Goal: Information Seeking & Learning: Learn about a topic

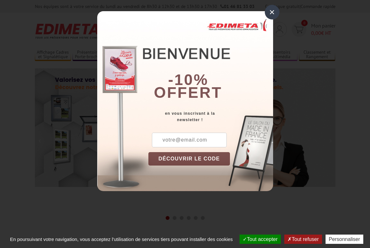
click at [265, 9] on div "× -10% offert en vous inscrivant à la newsletter ! DÉCOUVRIR LE CODE Copier le …" at bounding box center [185, 100] width 370 height 201
click at [273, 9] on div "×" at bounding box center [272, 12] width 15 height 15
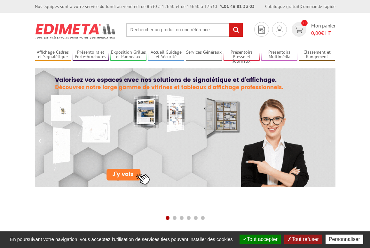
click at [150, 34] on input "text" at bounding box center [184, 30] width 117 height 14
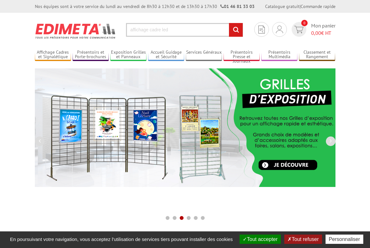
type input "affichage cadre led"
click at [229, 23] on input "rechercher" at bounding box center [236, 30] width 14 height 14
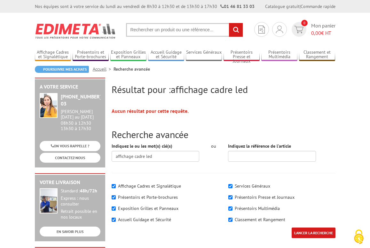
click at [148, 28] on input "text" at bounding box center [184, 30] width 117 height 14
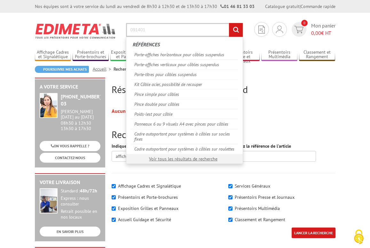
type input "091401"
click at [229, 23] on input "rechercher" at bounding box center [236, 30] width 14 height 14
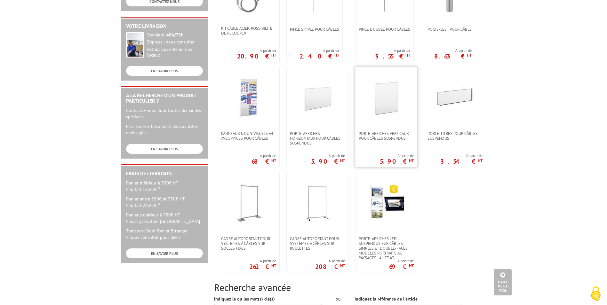
scroll to position [192, 0]
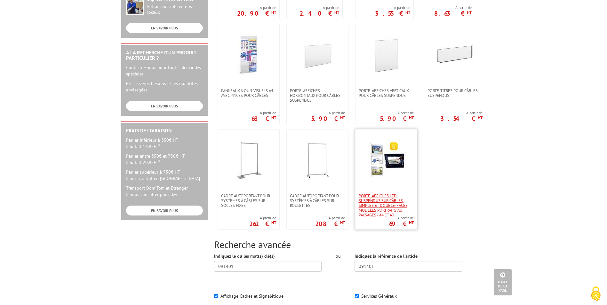
drag, startPoint x: 386, startPoint y: 197, endPoint x: 390, endPoint y: 196, distance: 4.6
click at [370, 197] on span "Porte-affiches LED suspendus sur câbles, simples et double-faces, modèles portr…" at bounding box center [386, 206] width 55 height 24
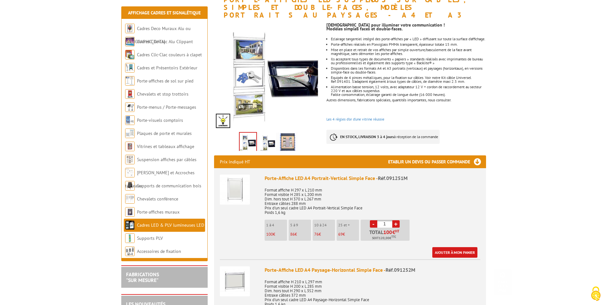
scroll to position [128, 0]
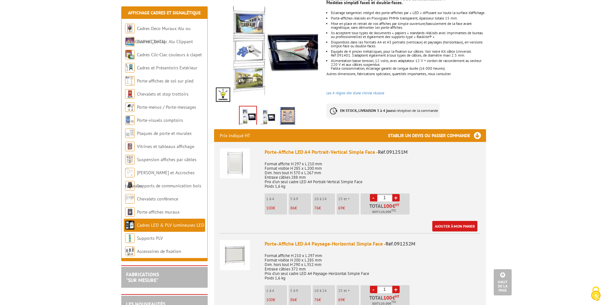
click at [238, 252] on img at bounding box center [235, 255] width 30 height 30
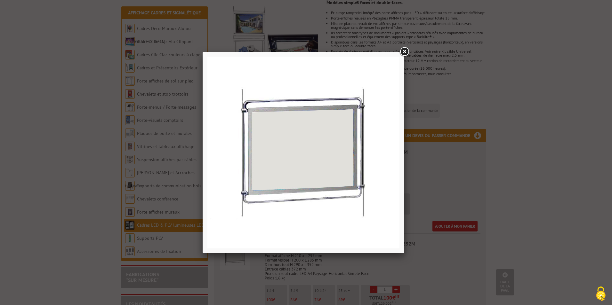
click at [405, 50] on link at bounding box center [404, 52] width 12 height 12
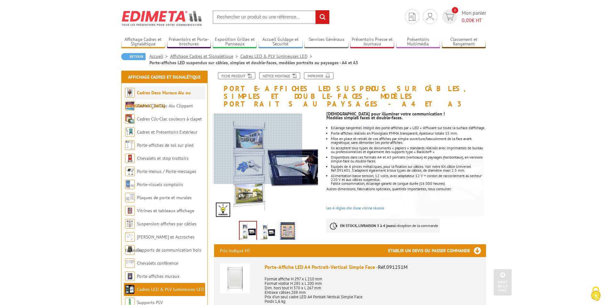
scroll to position [0, 0]
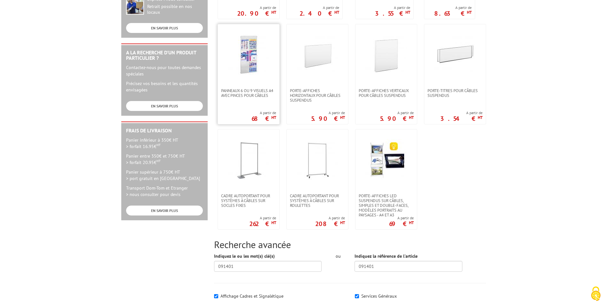
click at [253, 69] on img at bounding box center [249, 55] width 42 height 42
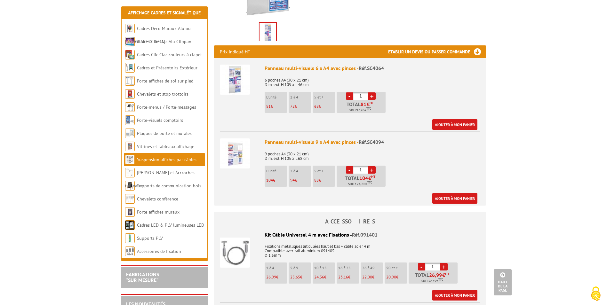
scroll to position [192, 0]
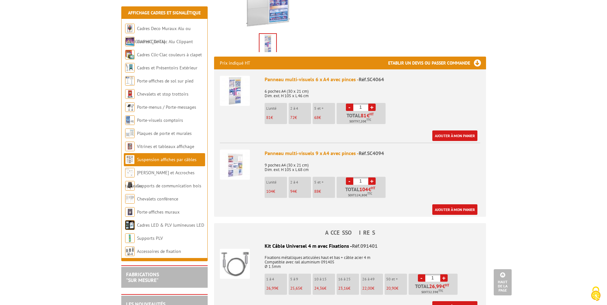
click at [239, 156] on img at bounding box center [235, 165] width 30 height 30
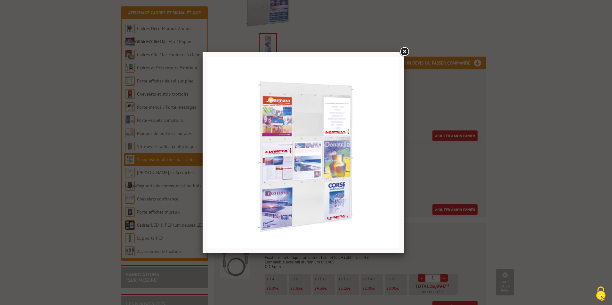
click at [312, 158] on img at bounding box center [303, 153] width 192 height 192
drag, startPoint x: 406, startPoint y: 51, endPoint x: 384, endPoint y: 72, distance: 30.3
click at [406, 51] on link at bounding box center [404, 52] width 12 height 12
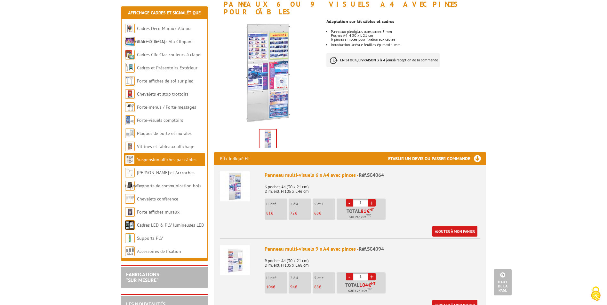
scroll to position [96, 0]
click at [235, 183] on img at bounding box center [235, 187] width 30 height 30
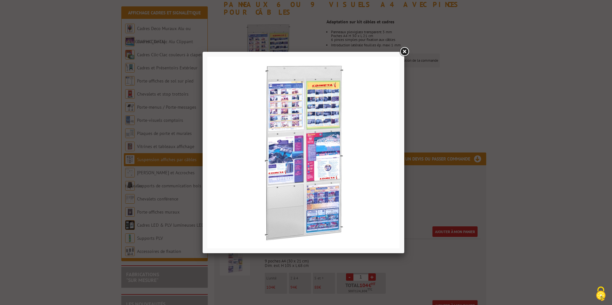
click at [406, 52] on link at bounding box center [404, 52] width 12 height 12
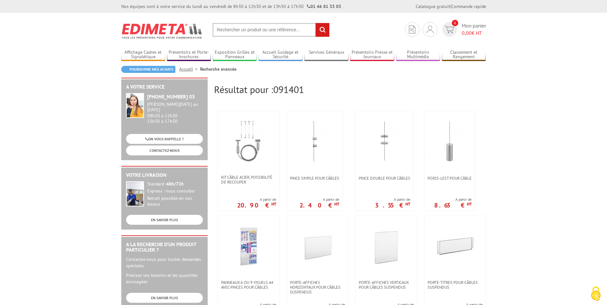
click at [247, 33] on input "text" at bounding box center [271, 30] width 117 height 14
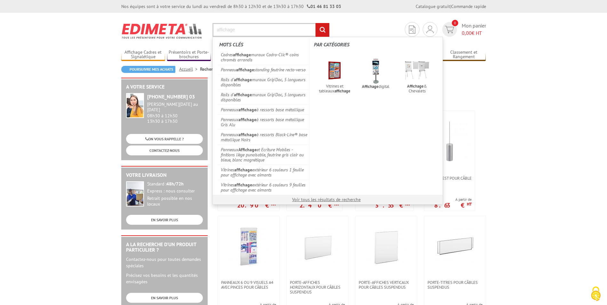
type input "affichage"
click at [328, 31] on input "rechercher" at bounding box center [323, 30] width 14 height 14
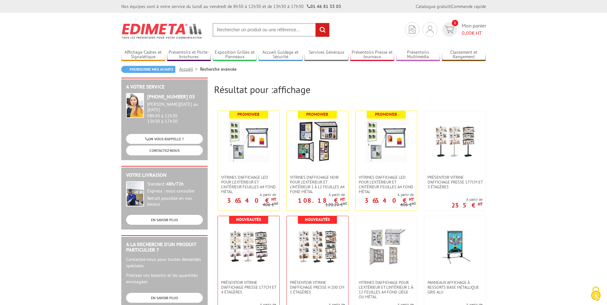
click at [242, 30] on input "text" at bounding box center [271, 30] width 117 height 14
type input "cadre led"
click at [316, 23] on input "rechercher" at bounding box center [323, 30] width 14 height 14
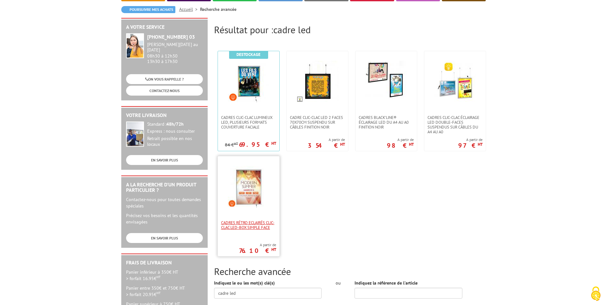
scroll to position [64, 0]
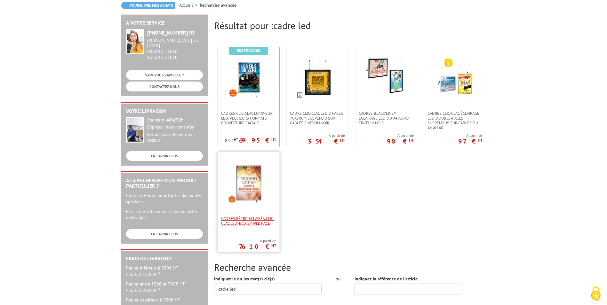
click at [248, 221] on span "Cadres Rétro Eclairés Clic-Clac LED-Box simple face" at bounding box center [248, 221] width 55 height 10
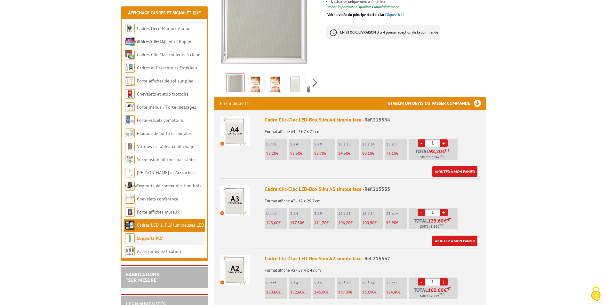
scroll to position [192, 0]
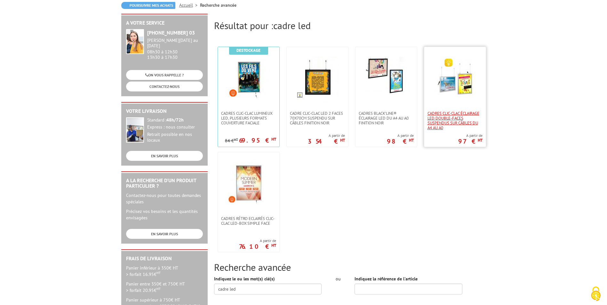
click at [456, 126] on span "Cadres clic-clac éclairage LED double-faces suspendus sur câbles du A4 au A0" at bounding box center [455, 120] width 55 height 19
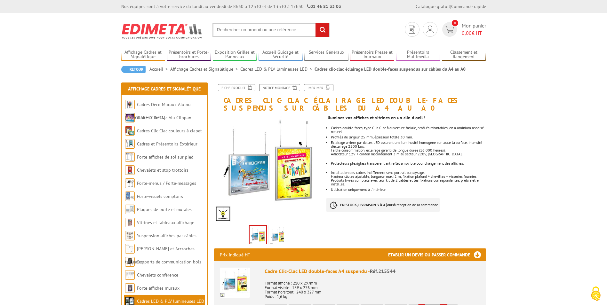
click at [181, 69] on link "Affichage Cadres et Signalétique" at bounding box center [205, 69] width 70 height 6
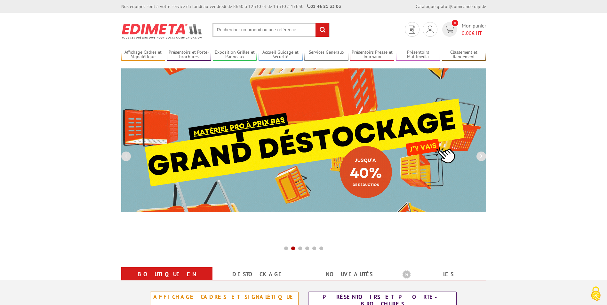
click at [236, 28] on input "text" at bounding box center [271, 30] width 117 height 14
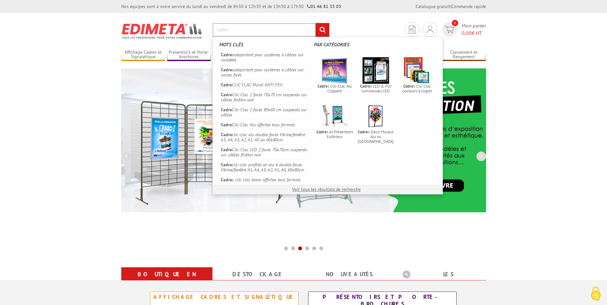
type input "cadre"
click at [316, 23] on input "rechercher" at bounding box center [323, 30] width 14 height 14
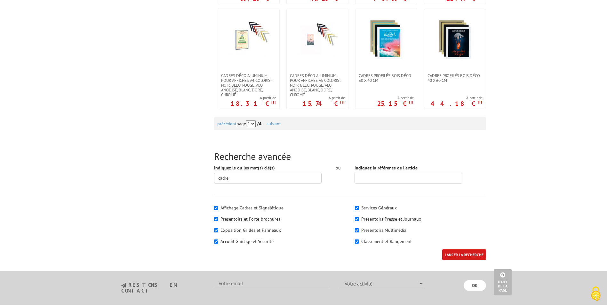
scroll to position [704, 0]
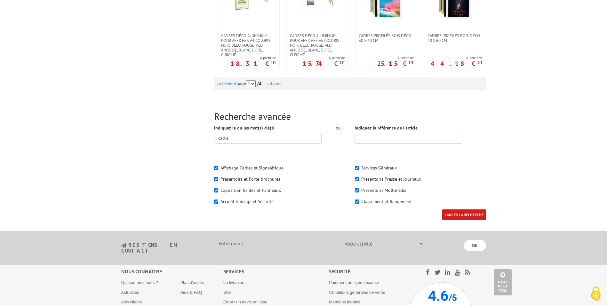
click at [276, 81] on link "suivant" at bounding box center [274, 84] width 14 height 6
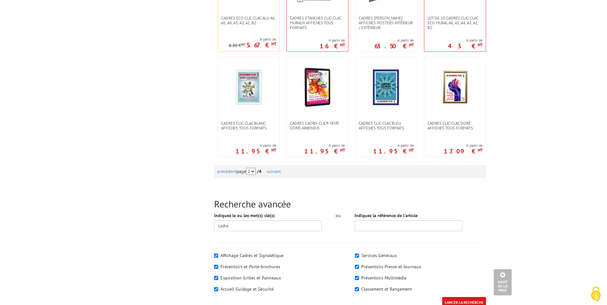
scroll to position [608, 0]
click at [281, 170] on link "suivant" at bounding box center [274, 171] width 14 height 6
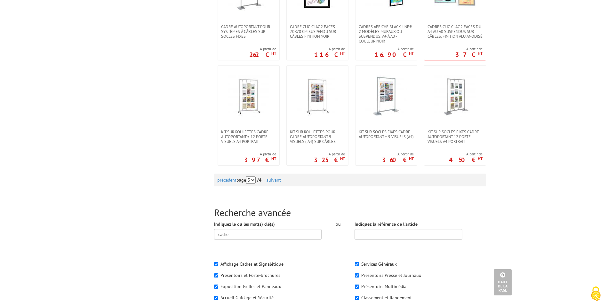
scroll to position [608, 0]
click at [280, 177] on link "suivant" at bounding box center [274, 180] width 14 height 6
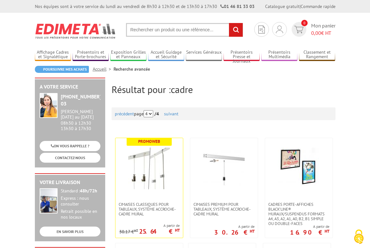
click at [181, 29] on input "text" at bounding box center [184, 30] width 117 height 14
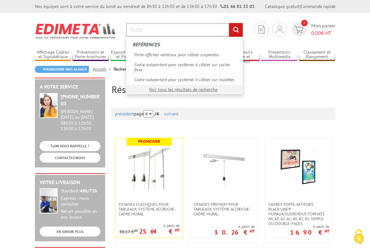
type input "91222"
click at [229, 23] on input "rechercher" at bounding box center [236, 30] width 14 height 14
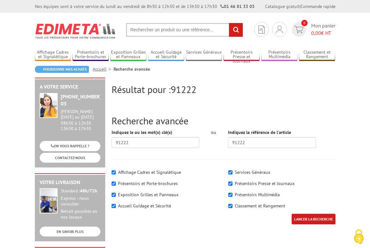
click at [130, 31] on input "text" at bounding box center [184, 30] width 117 height 14
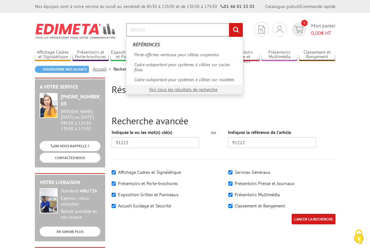
type input "091222"
click at [229, 23] on input "rechercher" at bounding box center [236, 30] width 14 height 14
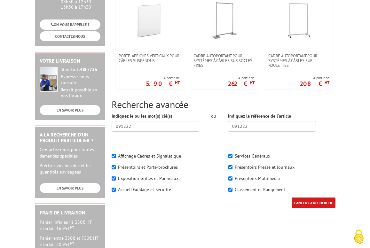
scroll to position [128, 0]
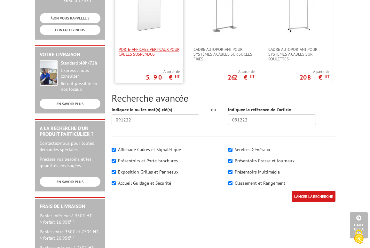
click at [134, 51] on span "Porte-affiches verticaux pour câbles suspendus" at bounding box center [149, 52] width 61 height 10
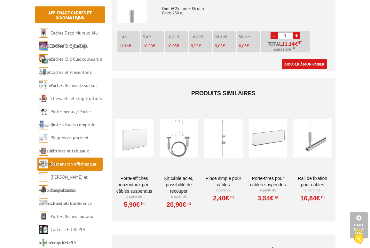
scroll to position [992, 0]
